Goal: Task Accomplishment & Management: Use online tool/utility

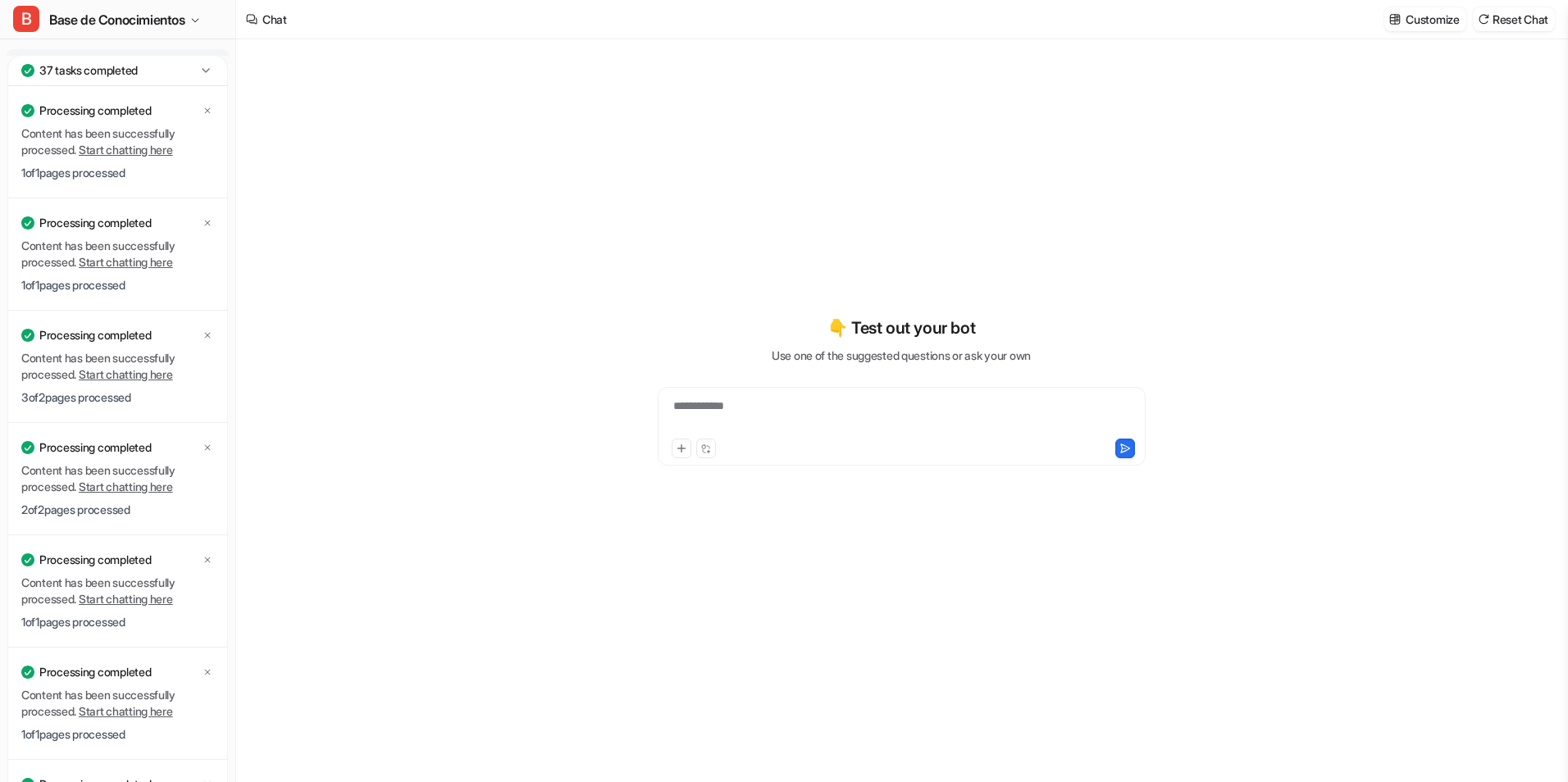
type textarea "**********"
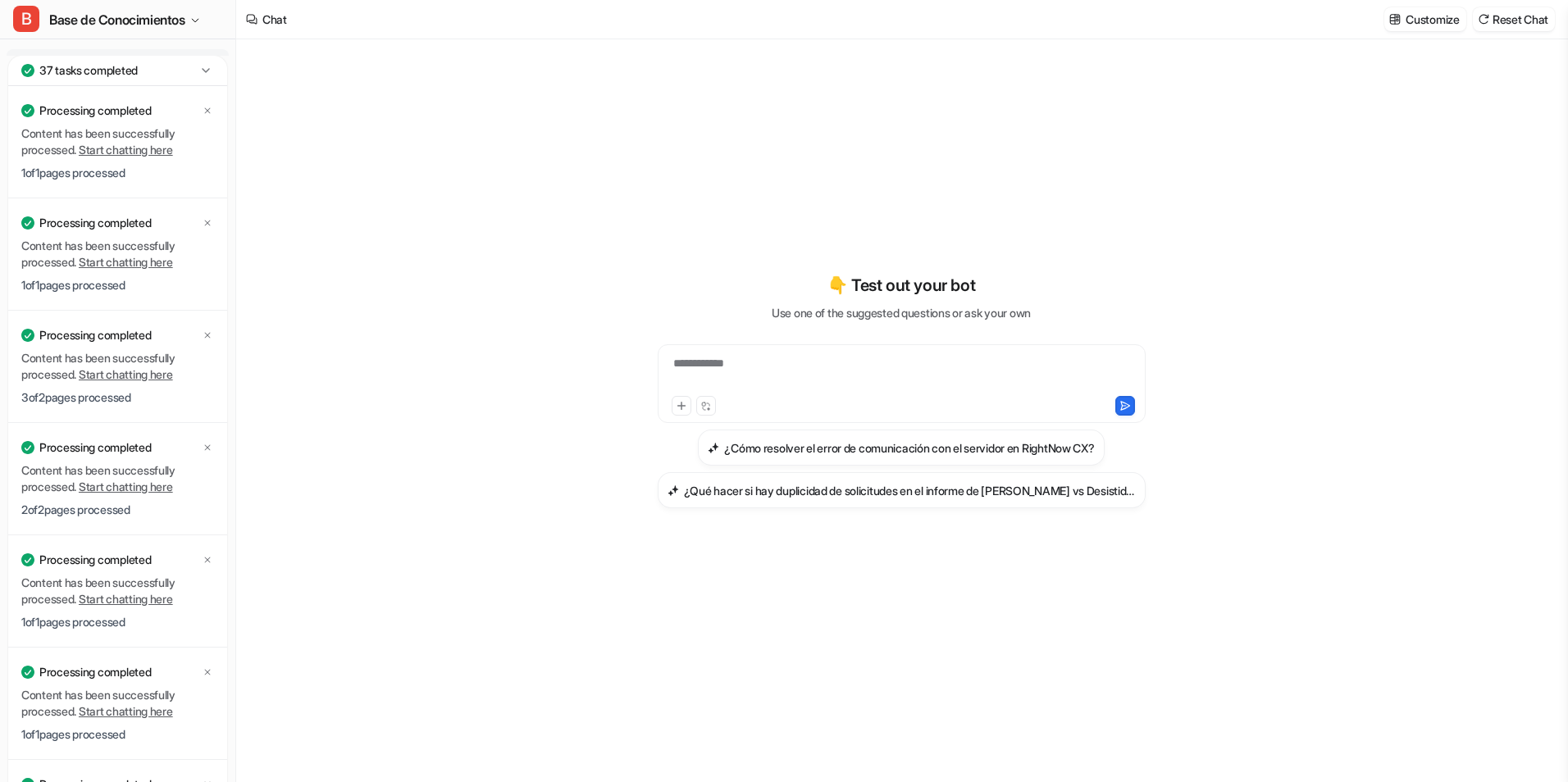
click at [202, 75] on icon at bounding box center [205, 70] width 17 height 17
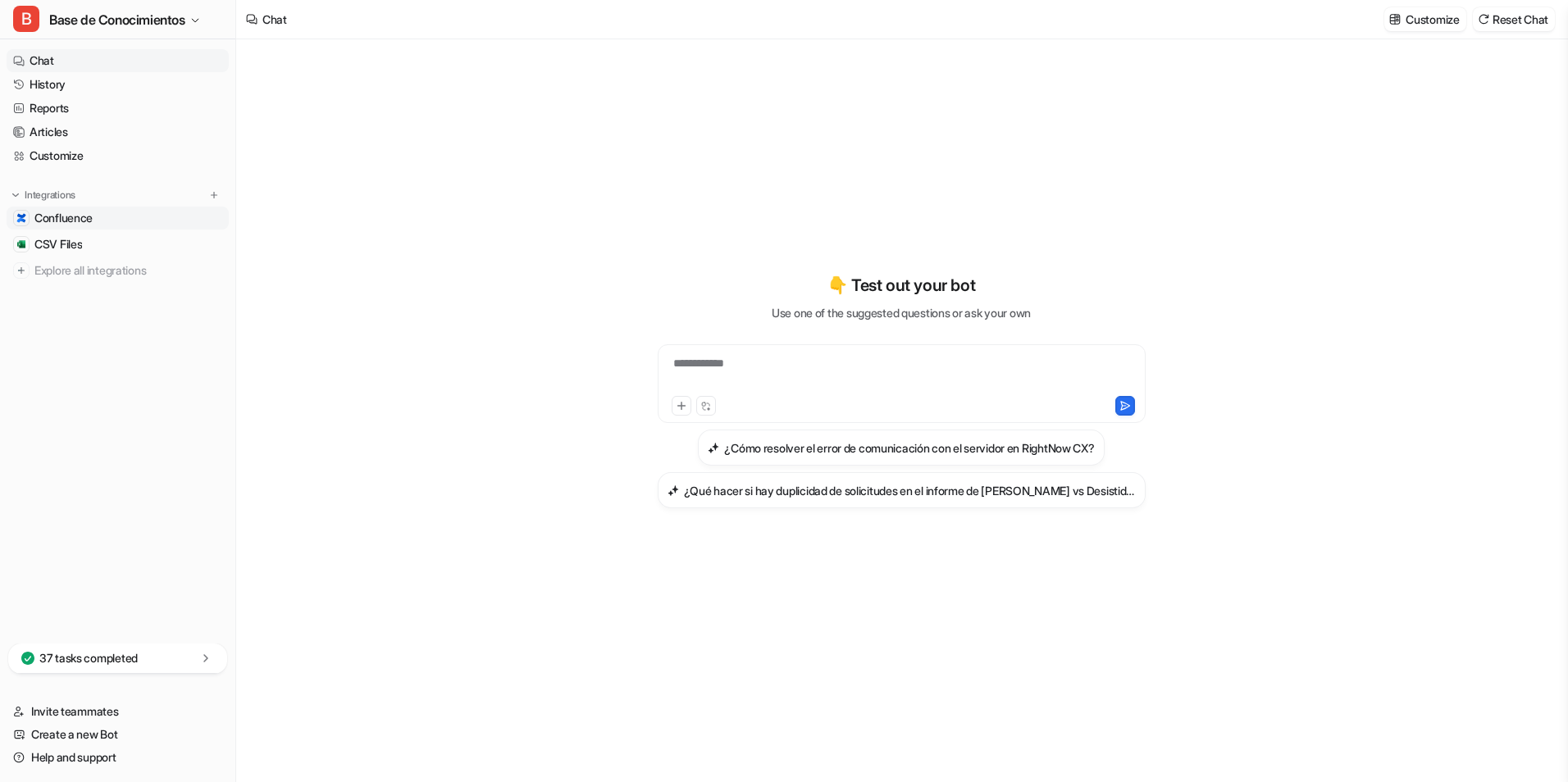
click at [93, 223] on span "Confluence" at bounding box center [63, 218] width 58 height 17
click at [80, 204] on div "Integrations Confluence CSV Files Explore all integrations" at bounding box center [117, 235] width 222 height 95
click at [88, 216] on span "Confluence" at bounding box center [63, 218] width 58 height 17
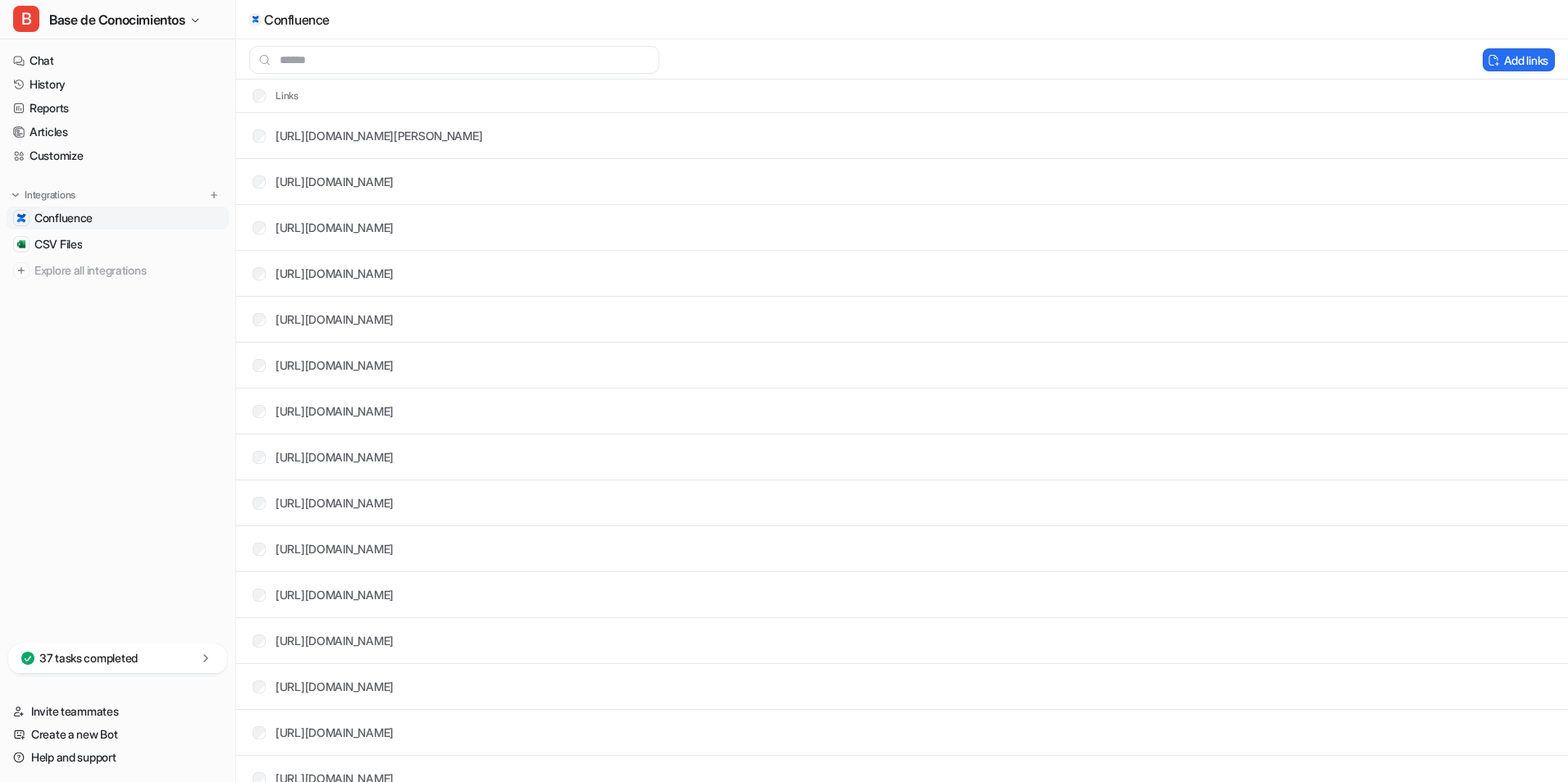
click at [88, 216] on span "Confluence" at bounding box center [63, 218] width 58 height 17
click at [87, 224] on span "Confluence" at bounding box center [63, 218] width 58 height 17
click at [193, 14] on button "B Base de Conocimientos" at bounding box center [117, 20] width 236 height 39
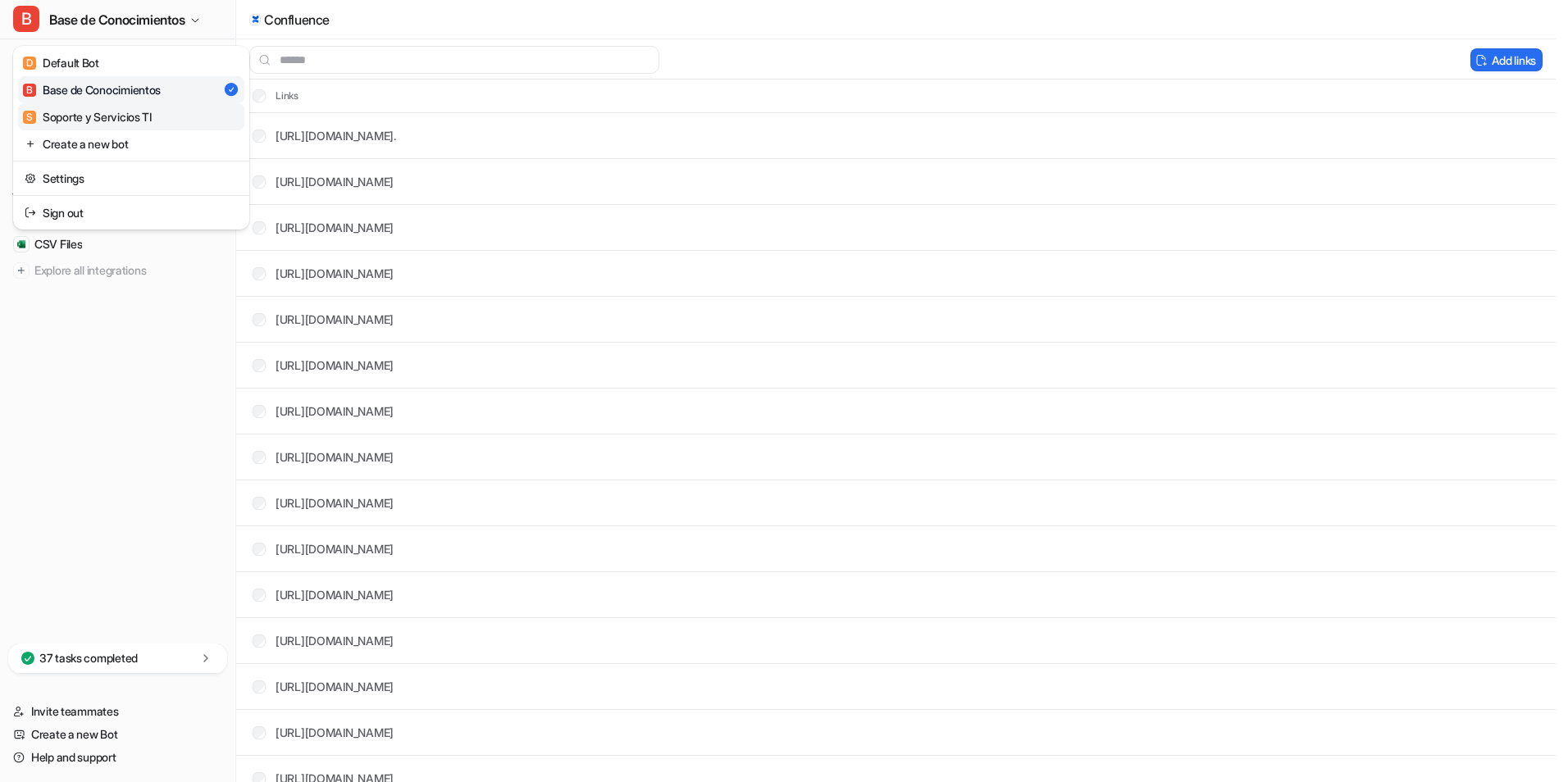
click at [131, 116] on div "S Soporte y Servicios TI" at bounding box center [87, 116] width 129 height 17
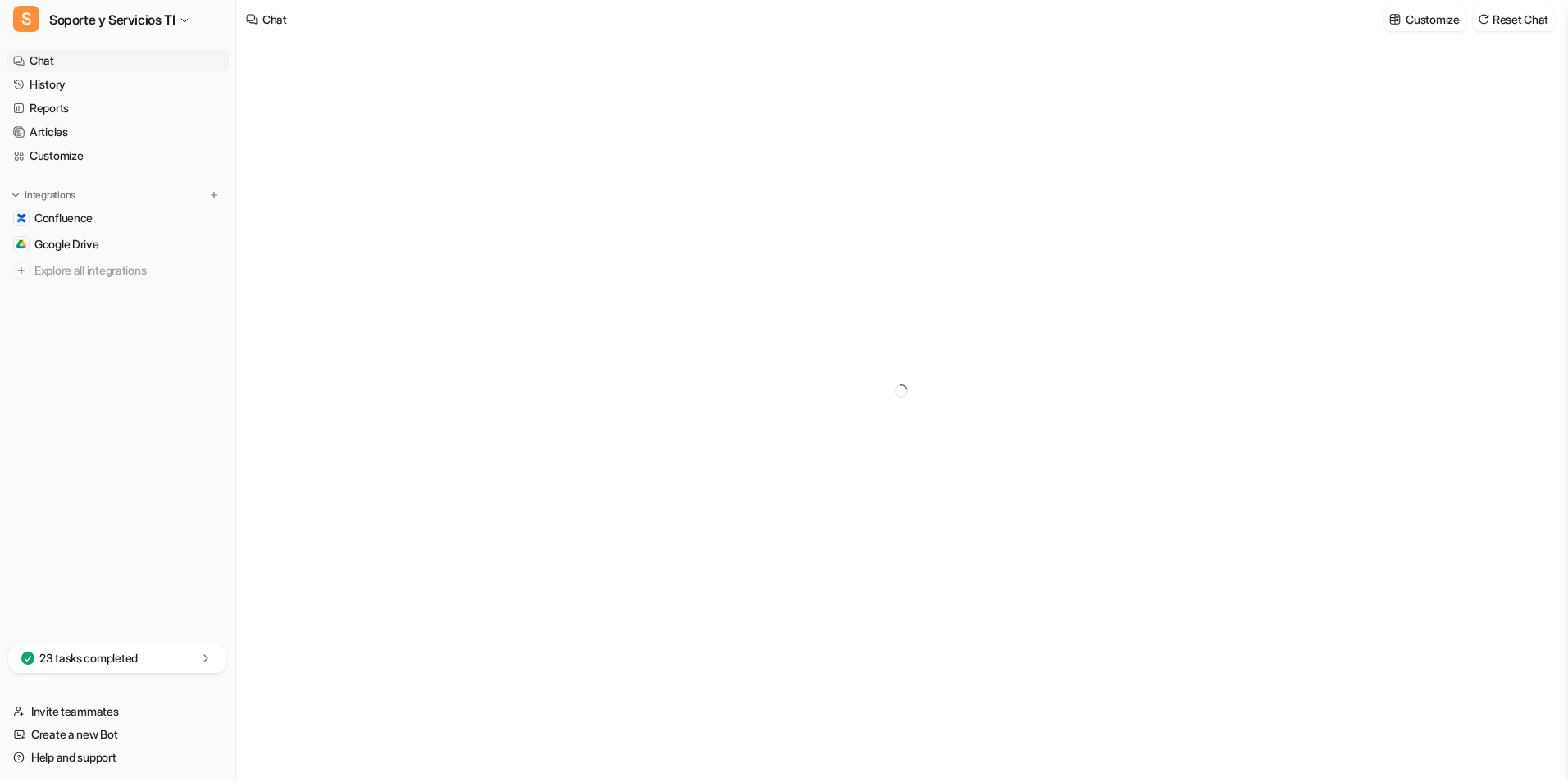
type textarea "**********"
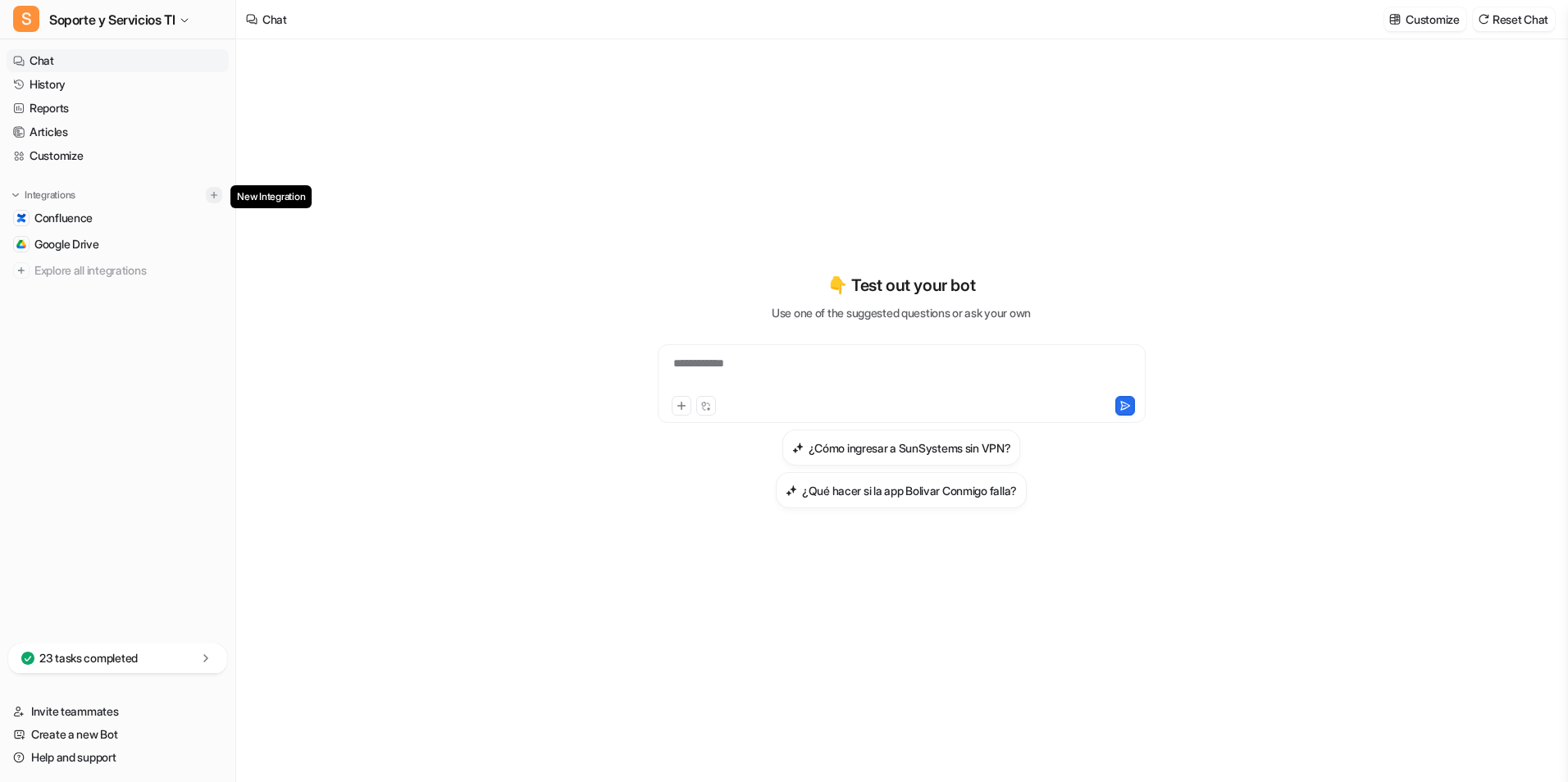
click at [214, 192] on img at bounding box center [214, 195] width 12 height 12
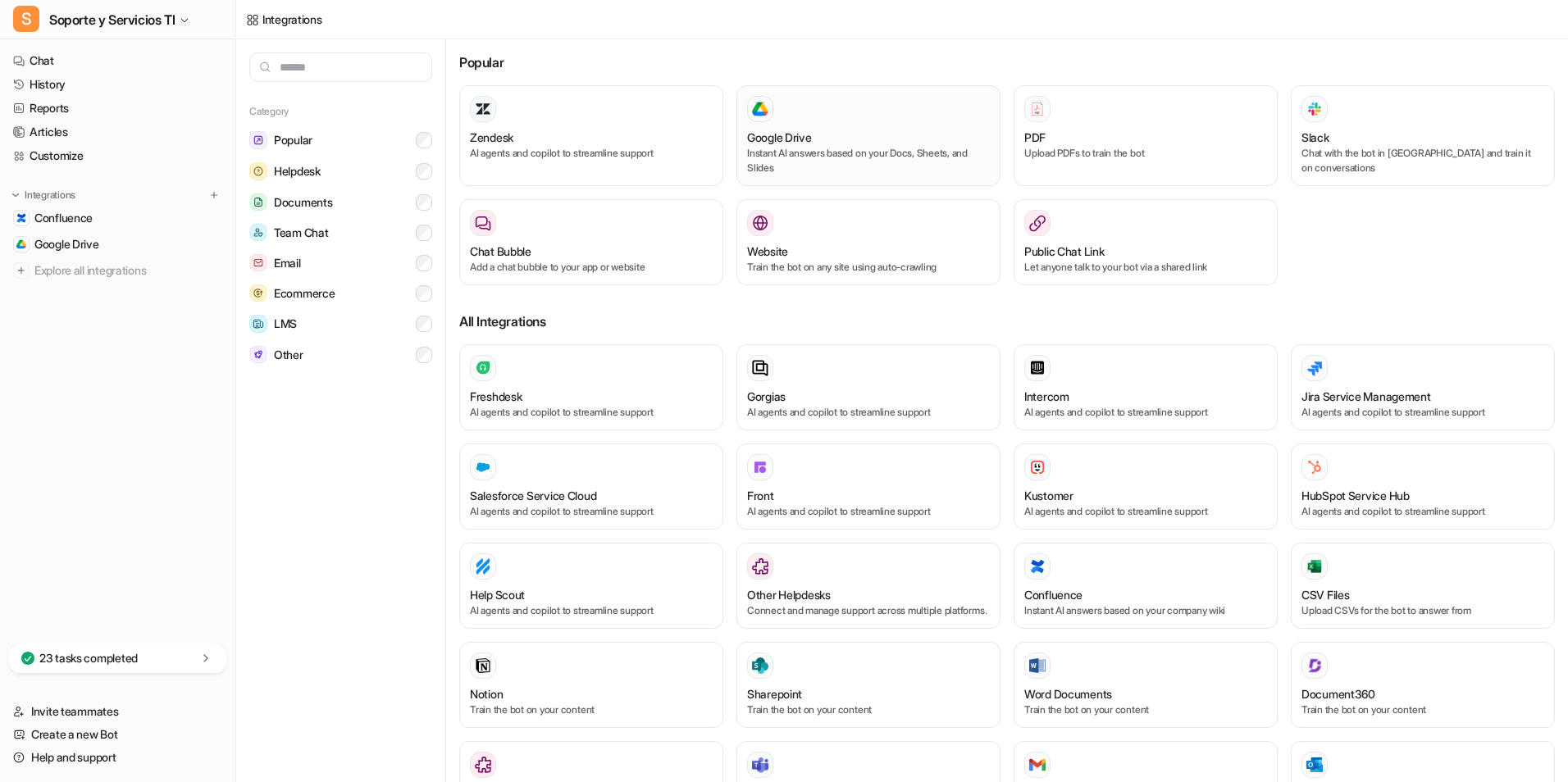
click at [801, 162] on p "Instant AI answers based on your Docs, Sheets, and Slides" at bounding box center [868, 161] width 243 height 30
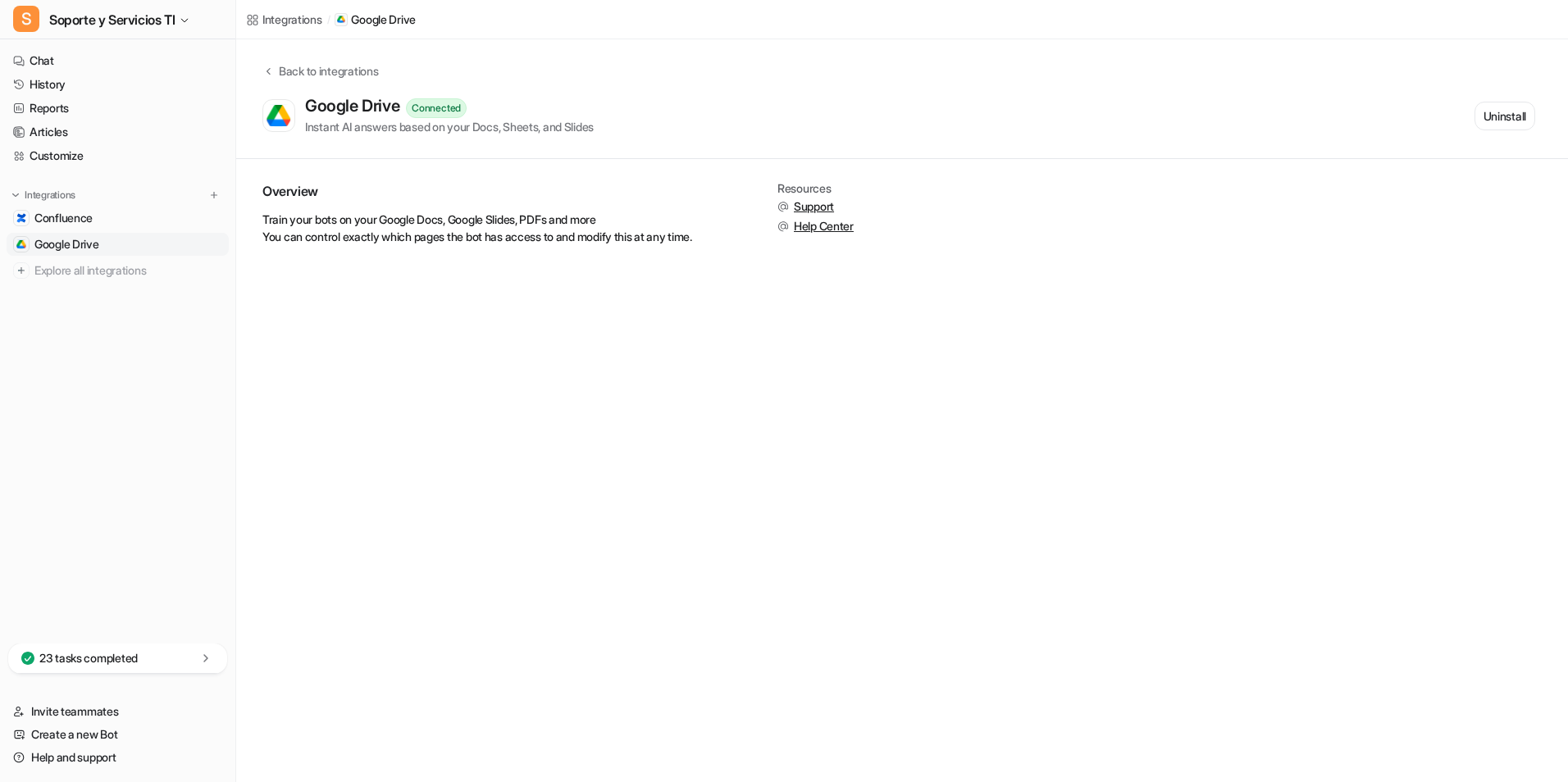
click at [761, 129] on div "Google Drive Connected Instant AI answers based on your Docs, Sheets, and Slide…" at bounding box center [898, 115] width 1272 height 39
click at [322, 63] on div "Back to integrations" at bounding box center [326, 70] width 105 height 17
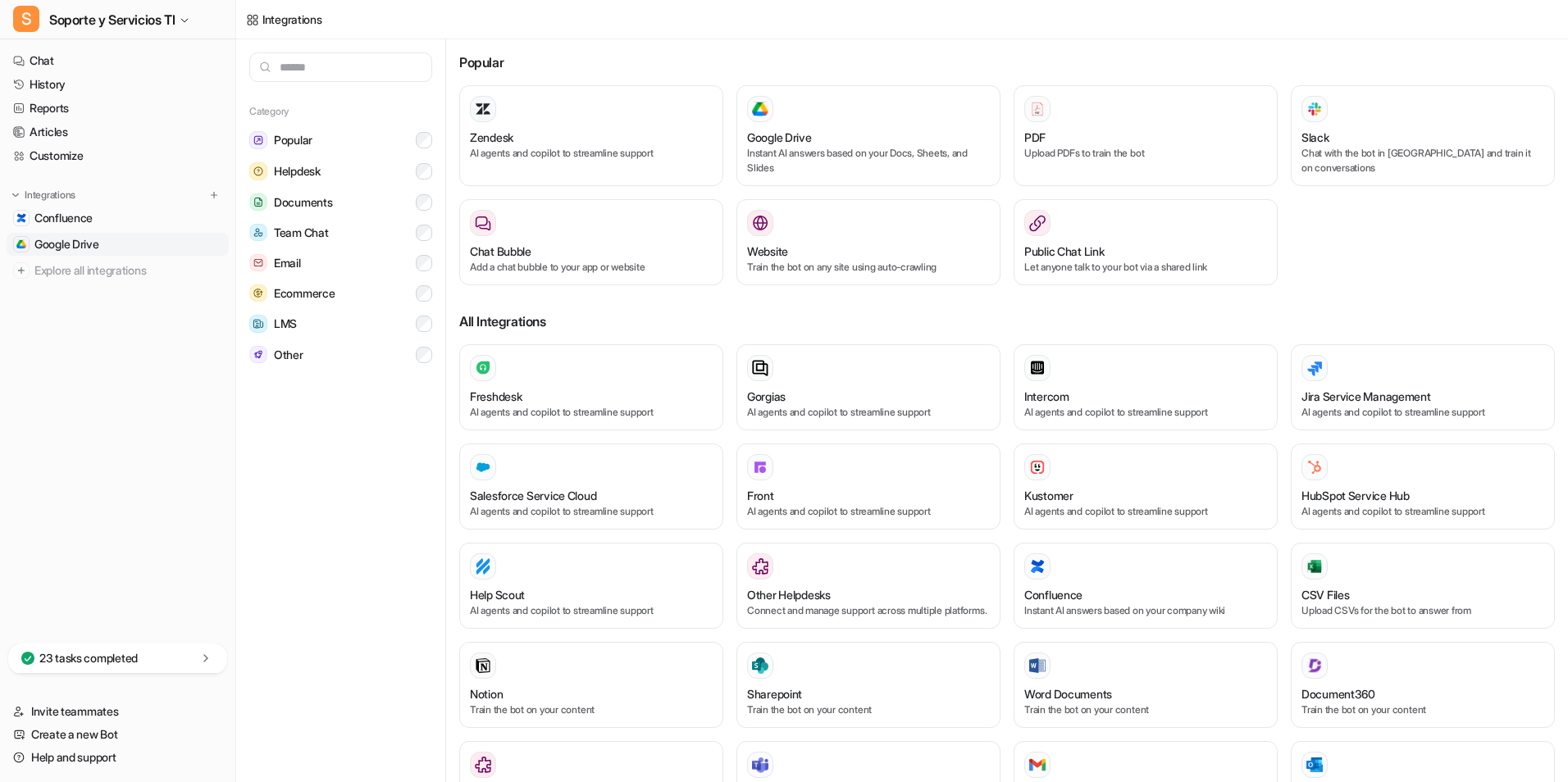
click at [112, 245] on link "Google Drive" at bounding box center [117, 244] width 222 height 23
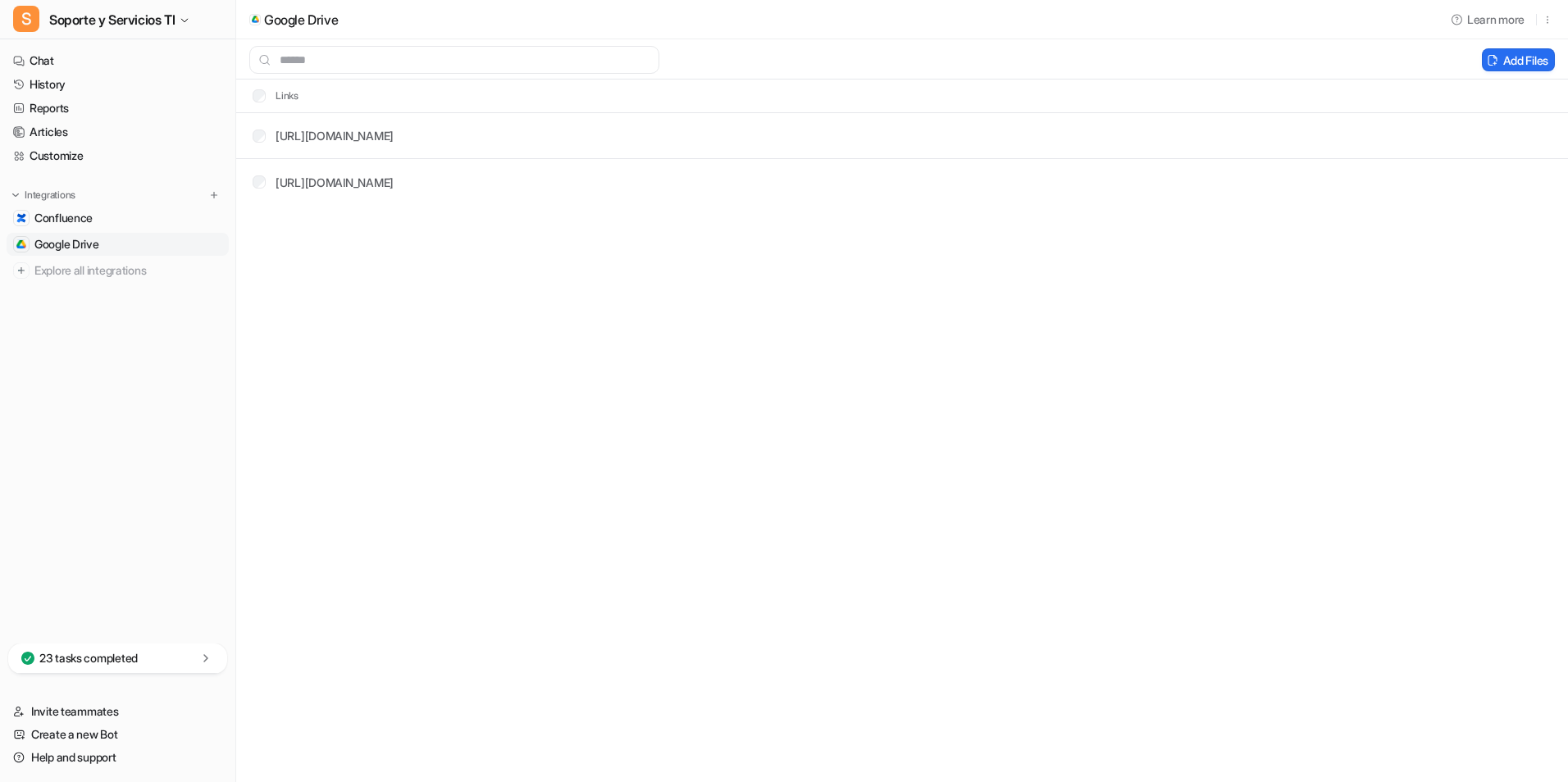
click at [68, 245] on span "Google Drive" at bounding box center [67, 244] width 65 height 17
click at [1534, 57] on button "Add Files" at bounding box center [1518, 59] width 73 height 23
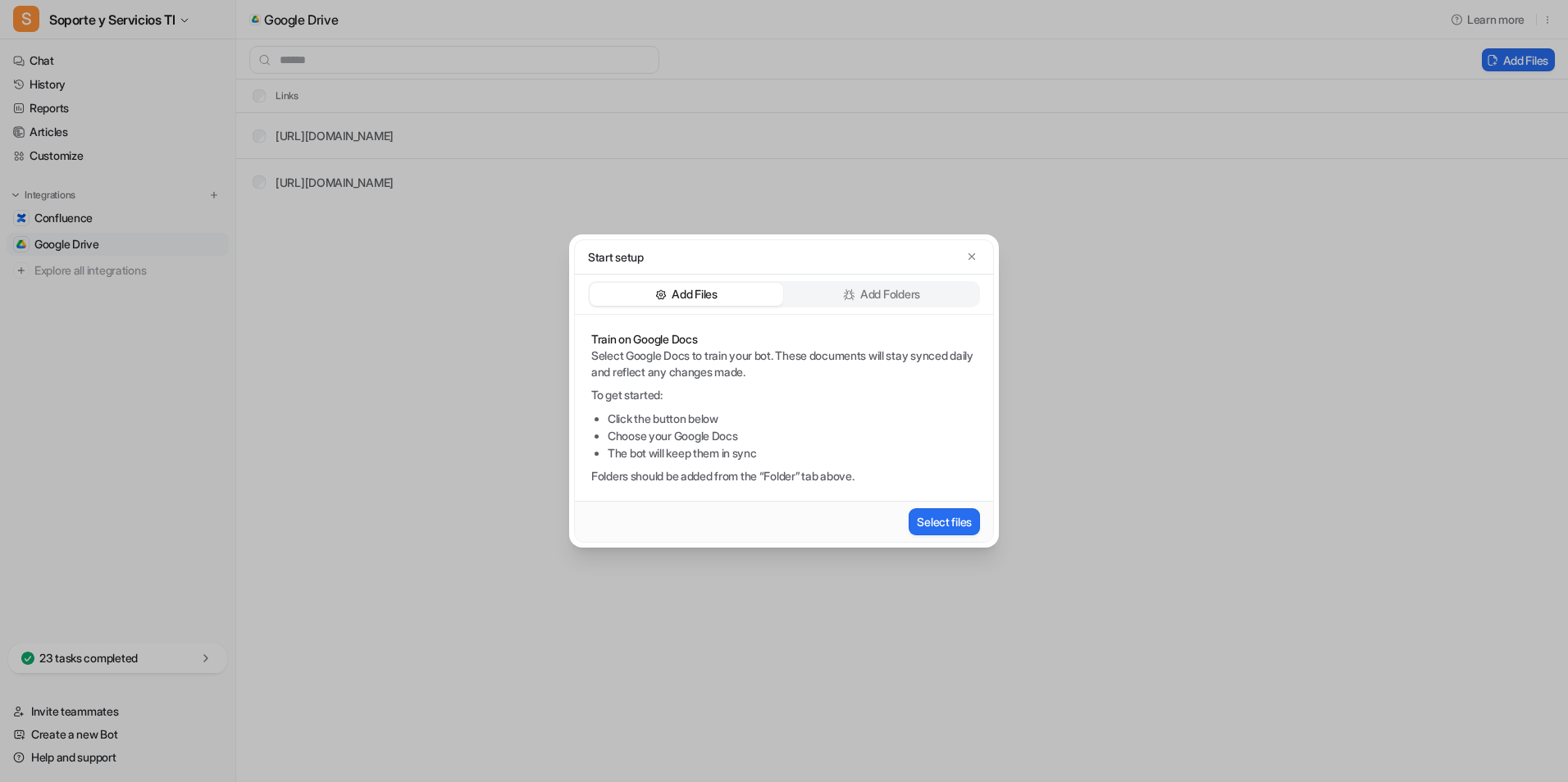
click at [902, 289] on p "Add Folders" at bounding box center [890, 294] width 60 height 17
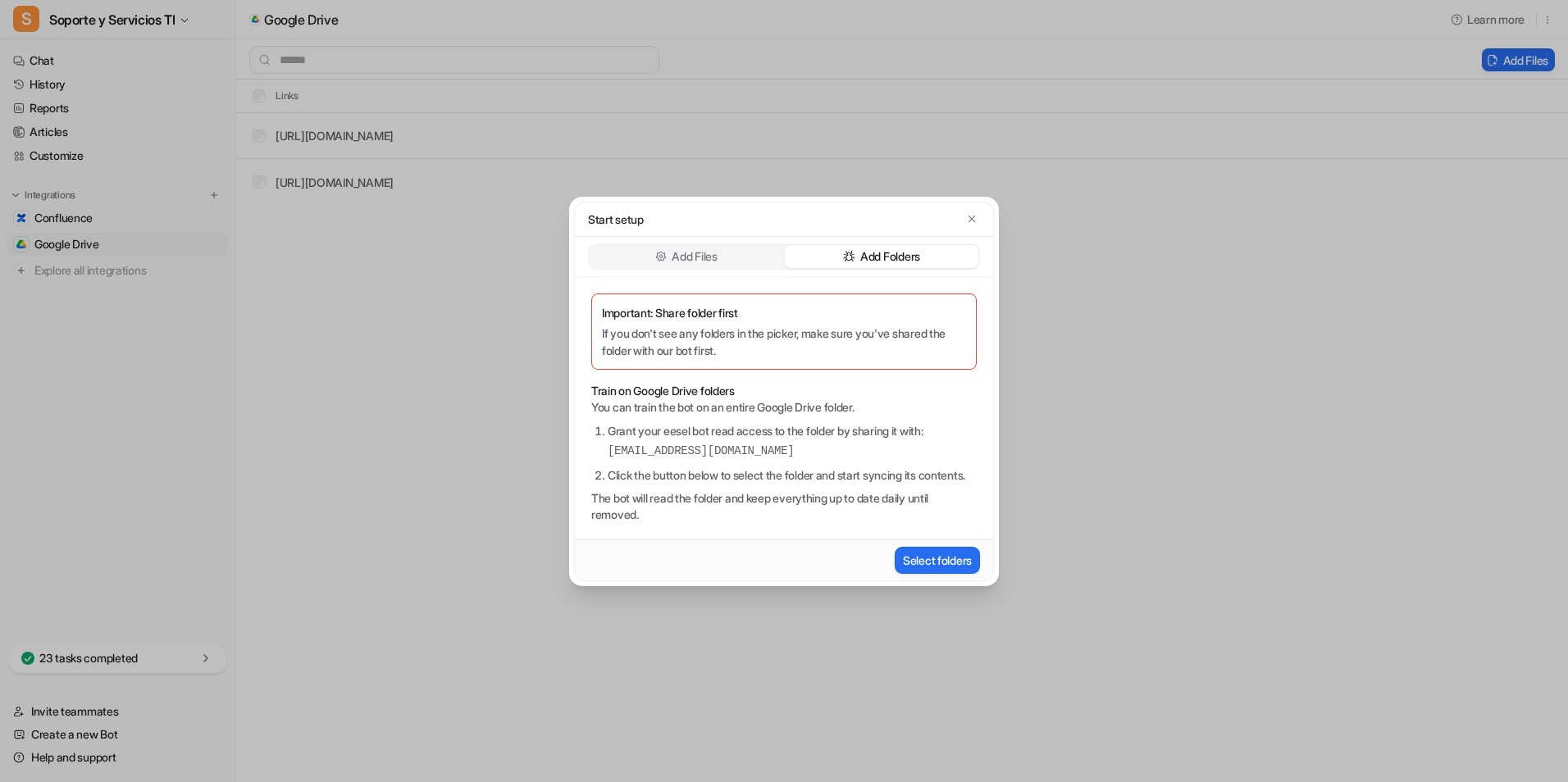
click at [890, 249] on p "Add Folders" at bounding box center [890, 256] width 60 height 17
click at [943, 573] on button "Select folders" at bounding box center [937, 560] width 85 height 27
click at [693, 249] on p "Add Files" at bounding box center [694, 256] width 45 height 17
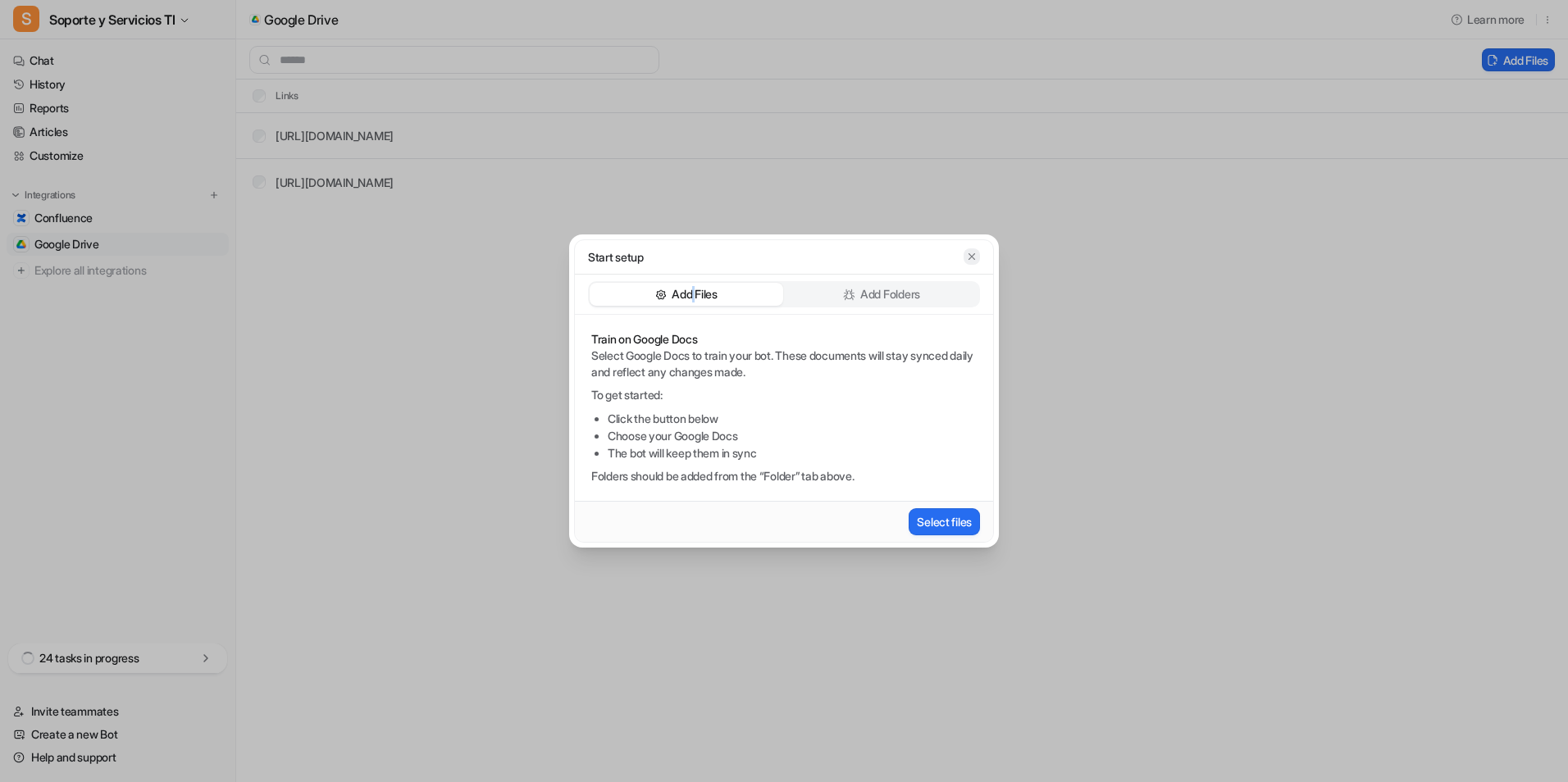
click at [971, 250] on icon "button" at bounding box center [971, 256] width 12 height 12
